Goal: Information Seeking & Learning: Learn about a topic

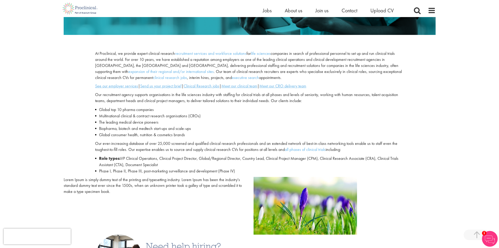
scroll to position [157, 0]
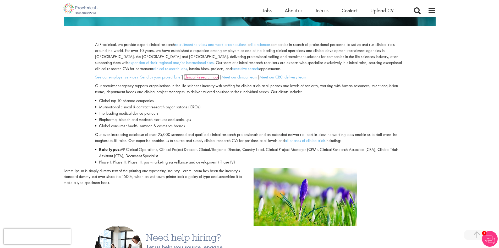
click at [203, 77] on u "Clinical Research jobs" at bounding box center [202, 77] width 36 height 6
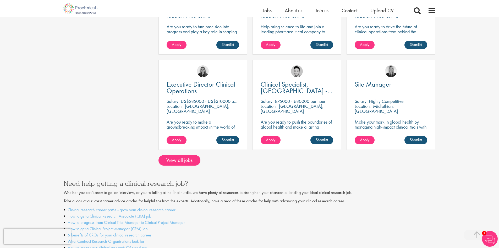
scroll to position [419, 0]
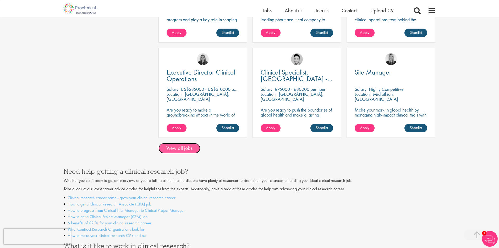
click at [181, 143] on link "View all jobs" at bounding box center [180, 148] width 42 height 10
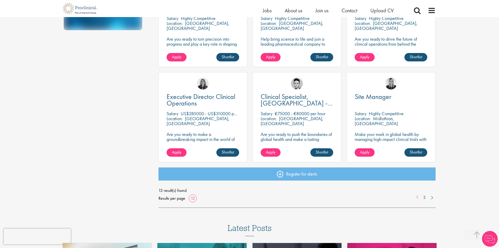
scroll to position [338, 0]
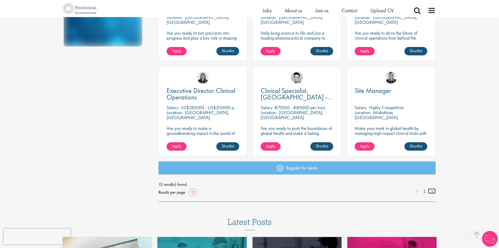
click at [431, 192] on link at bounding box center [432, 190] width 8 height 5
